Goal: Transaction & Acquisition: Subscribe to service/newsletter

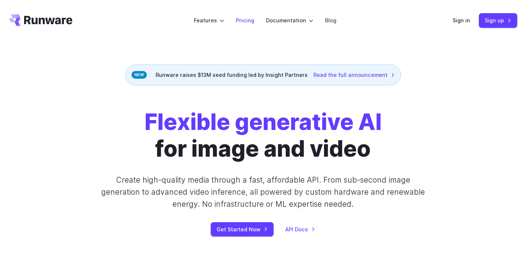
click at [243, 20] on link "Pricing" at bounding box center [245, 20] width 18 height 8
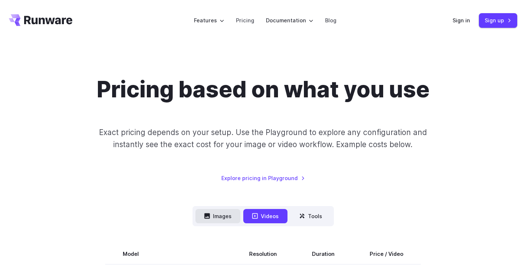
click at [224, 211] on button "Images" at bounding box center [218, 216] width 45 height 14
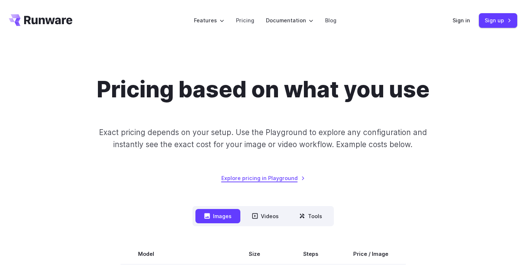
click at [255, 177] on link "Explore pricing in Playground" at bounding box center [263, 178] width 84 height 8
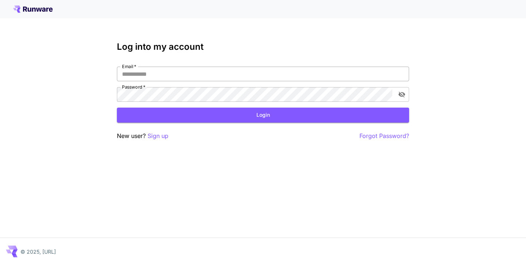
click at [213, 77] on input "Email   *" at bounding box center [263, 74] width 292 height 15
click at [160, 133] on p "Sign up" at bounding box center [158, 135] width 21 height 9
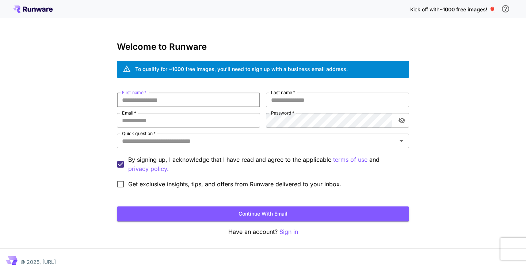
click at [179, 101] on input "First name   *" at bounding box center [188, 99] width 143 height 15
click at [458, 11] on span "~1000 free images! 🎈" at bounding box center [468, 9] width 56 height 6
